Goal: Navigation & Orientation: Find specific page/section

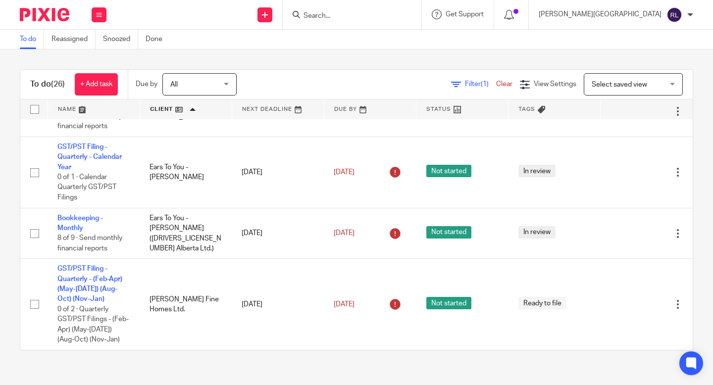
scroll to position [105, 0]
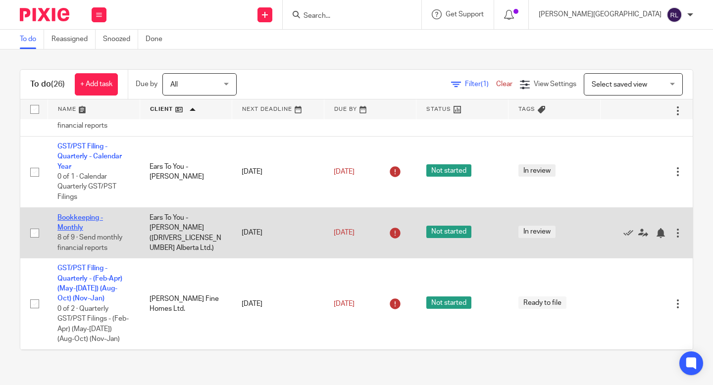
click at [65, 226] on link "Bookkeeping - Monthly" at bounding box center [80, 222] width 46 height 17
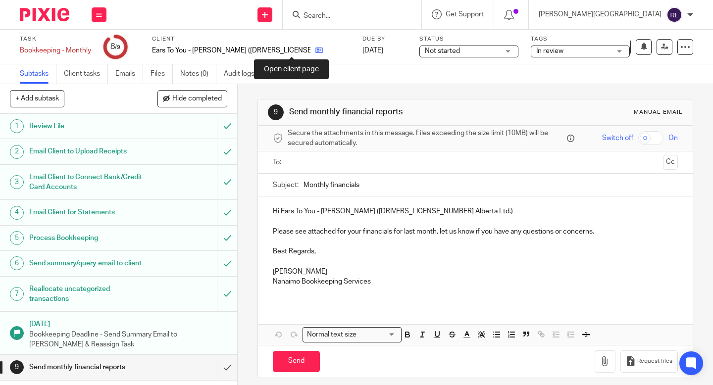
click at [315, 50] on icon at bounding box center [318, 50] width 7 height 7
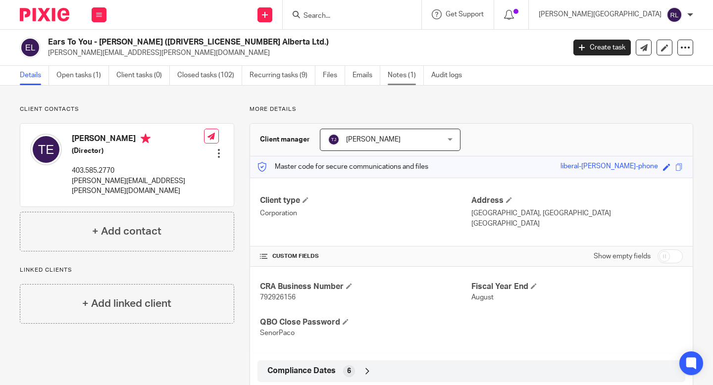
click at [395, 73] on link "Notes (1)" at bounding box center [406, 75] width 36 height 19
